Goal: Task Accomplishment & Management: Manage account settings

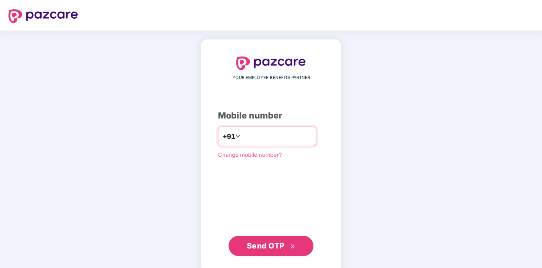
type input "**********"
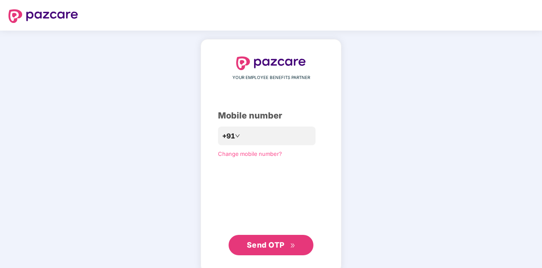
click at [272, 245] on span "Send OTP" at bounding box center [266, 244] width 38 height 9
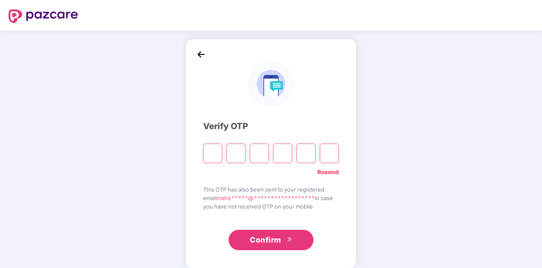
type input "*"
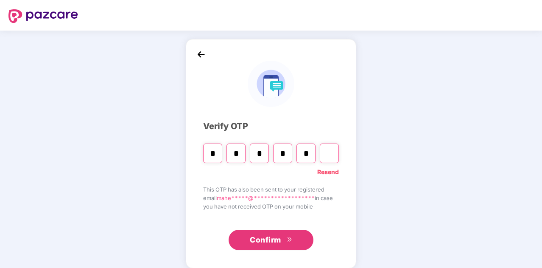
type input "*"
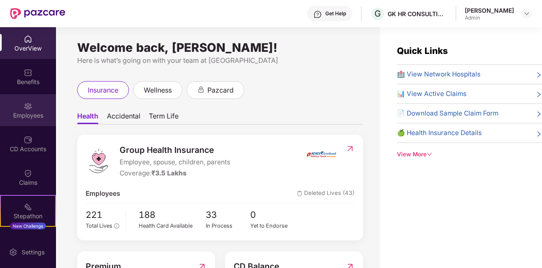
click at [25, 100] on div "Employees" at bounding box center [28, 110] width 56 height 32
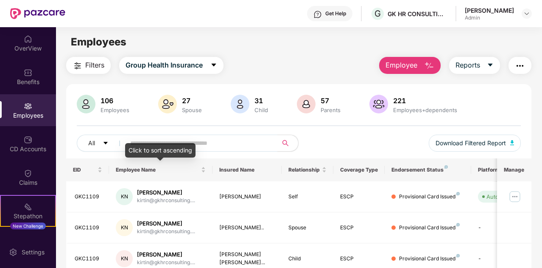
click at [182, 146] on div "Click to sort ascending" at bounding box center [160, 150] width 70 height 14
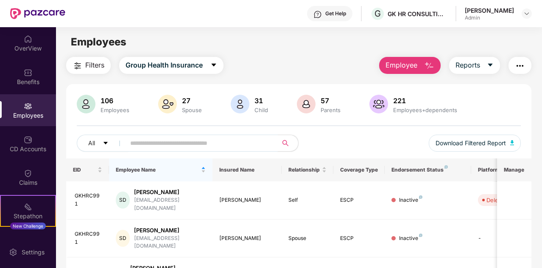
click at [202, 143] on input "text" at bounding box center [198, 143] width 136 height 13
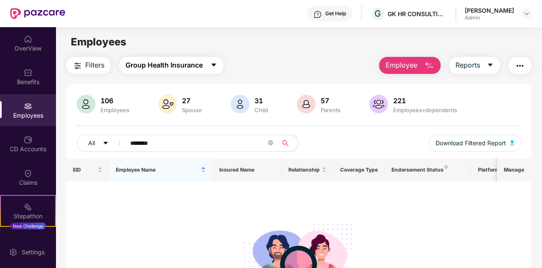
type input "********"
click at [214, 64] on icon "caret-down" at bounding box center [213, 65] width 5 height 3
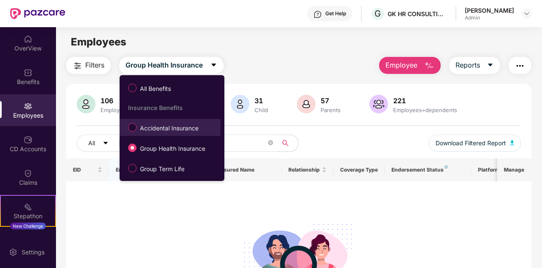
click at [168, 126] on span "Accidental Insurance" at bounding box center [169, 127] width 65 height 9
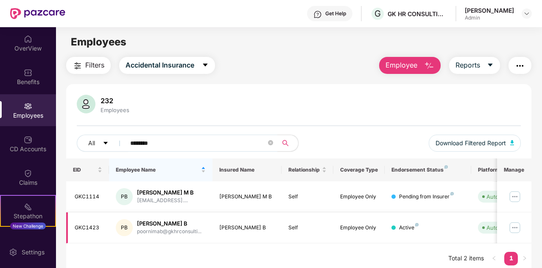
click at [518, 226] on img at bounding box center [515, 228] width 14 height 14
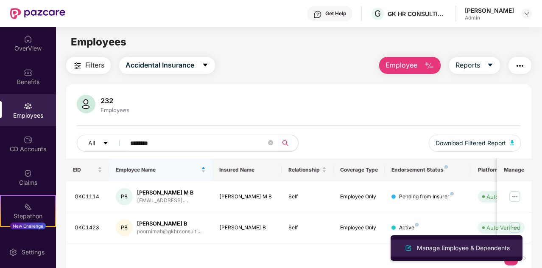
click at [468, 246] on div "Manage Employee & Dependents" at bounding box center [463, 247] width 96 height 9
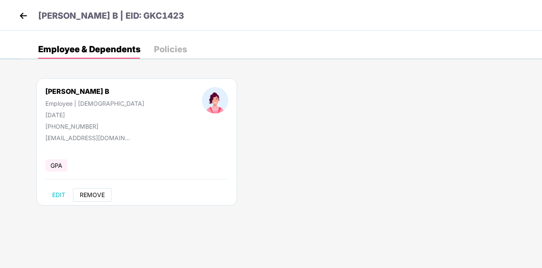
click at [94, 193] on span "REMOVE" at bounding box center [92, 194] width 25 height 7
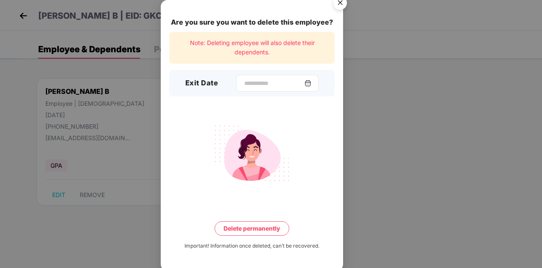
click at [311, 83] on img at bounding box center [308, 83] width 7 height 7
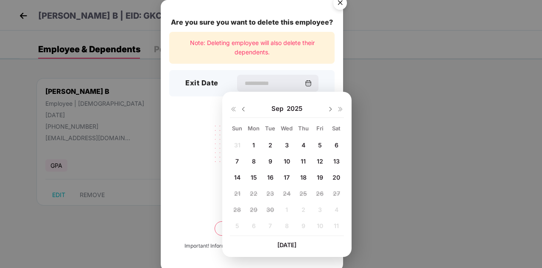
click at [322, 177] on span "19" at bounding box center [320, 177] width 6 height 7
type input "**********"
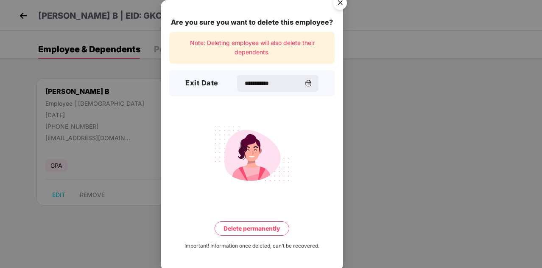
click at [255, 227] on button "Delete permanently" at bounding box center [252, 228] width 75 height 14
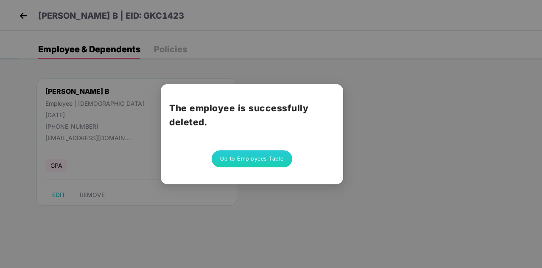
click at [237, 160] on button "Go to Employees Table" at bounding box center [252, 158] width 81 height 17
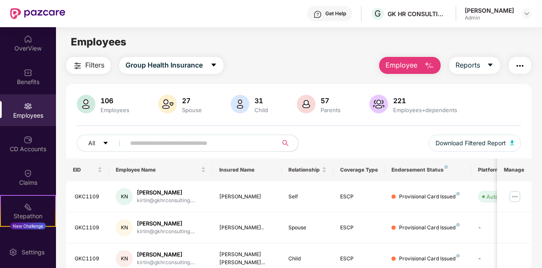
click at [171, 144] on input "text" at bounding box center [198, 143] width 136 height 13
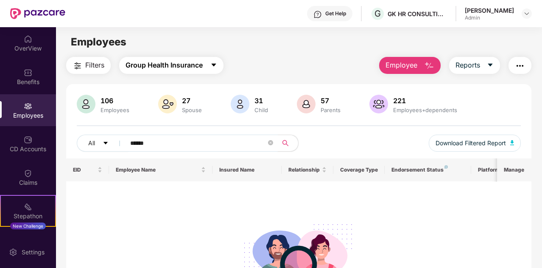
type input "******"
click at [208, 65] on button "Group Health Insurance" at bounding box center [171, 65] width 104 height 17
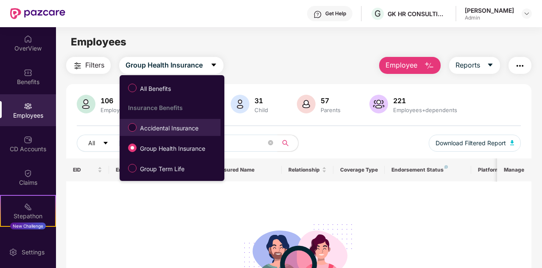
click at [153, 128] on span "Accidental Insurance" at bounding box center [169, 127] width 65 height 9
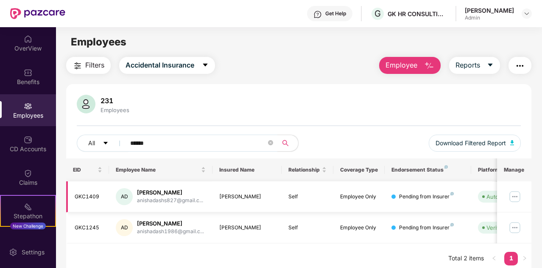
click at [517, 195] on img at bounding box center [515, 197] width 14 height 14
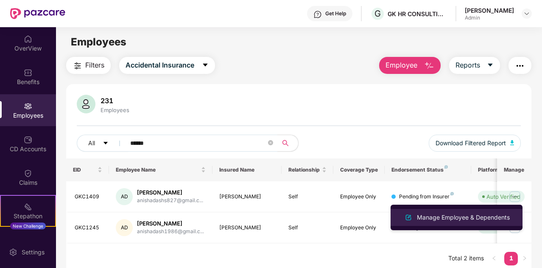
click at [484, 219] on div "Manage Employee & Dependents" at bounding box center [463, 217] width 96 height 9
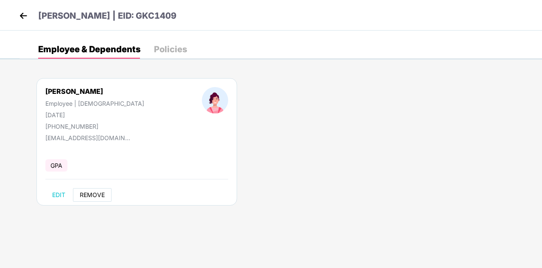
click at [92, 194] on span "REMOVE" at bounding box center [92, 194] width 25 height 7
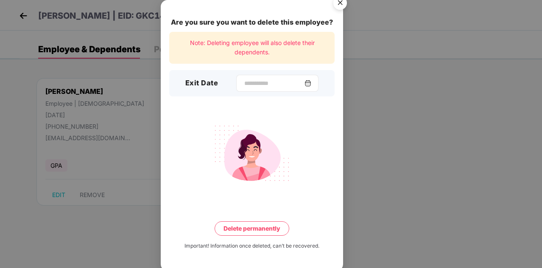
click at [274, 89] on div at bounding box center [277, 83] width 82 height 17
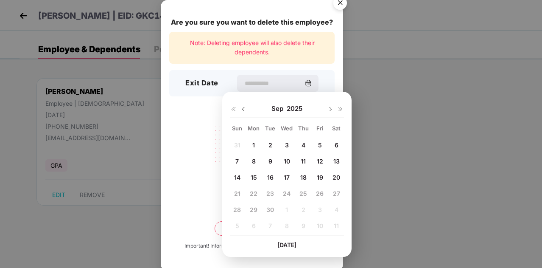
click at [321, 179] on span "19" at bounding box center [320, 177] width 6 height 7
type input "**********"
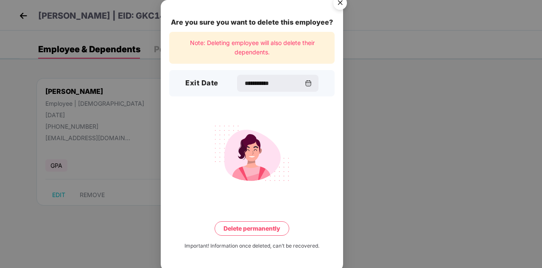
click at [262, 226] on button "Delete permanently" at bounding box center [252, 228] width 75 height 14
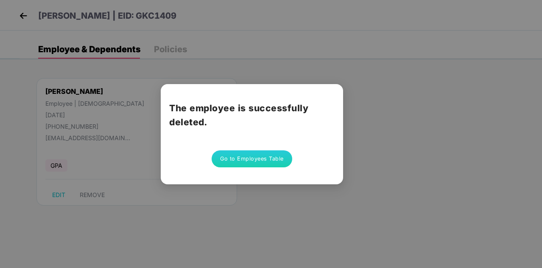
click at [251, 164] on button "Go to Employees Table" at bounding box center [252, 158] width 81 height 17
